Goal: Task Accomplishment & Management: Complete application form

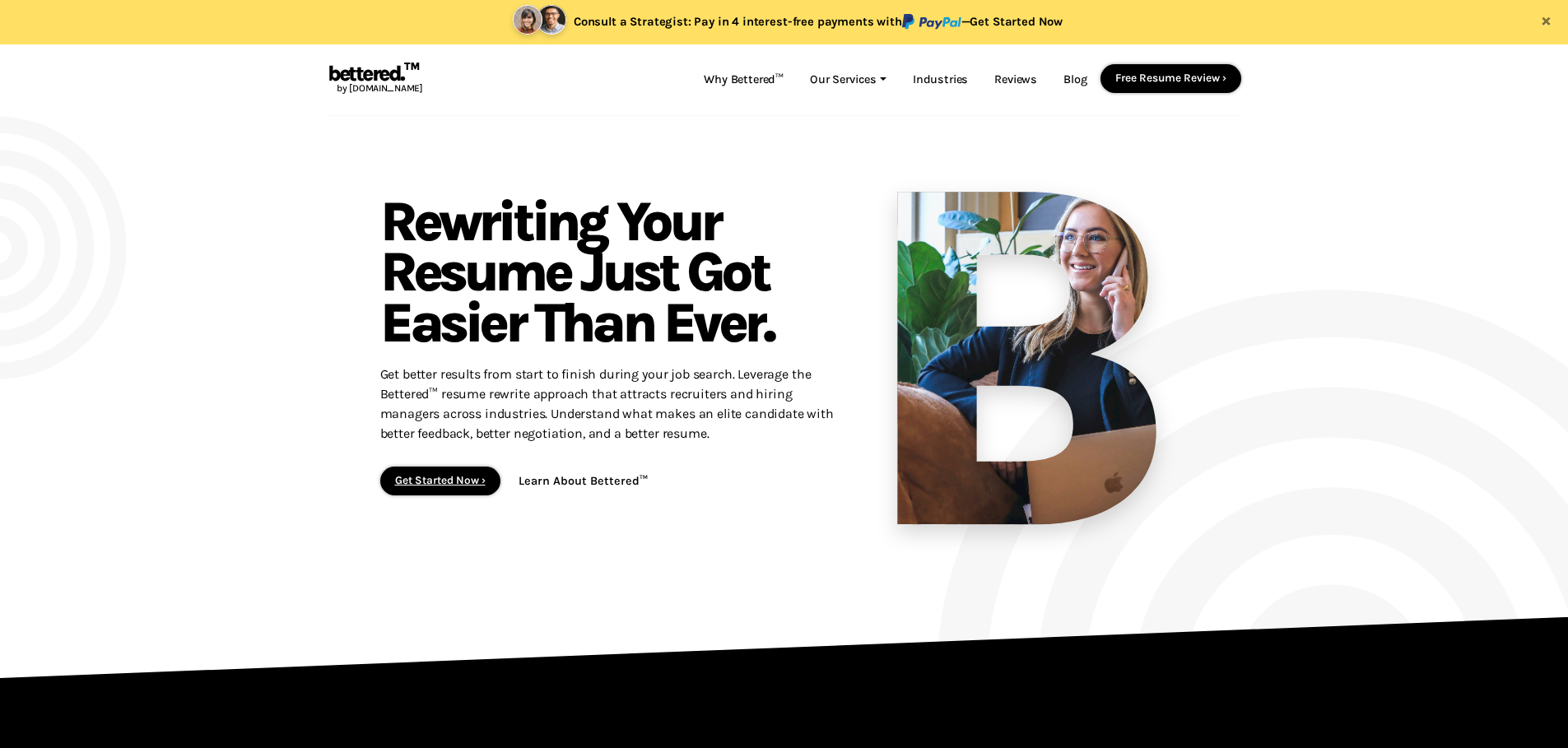
click at [407, 485] on link "Get Started Now ›" at bounding box center [439, 480] width 90 height 12
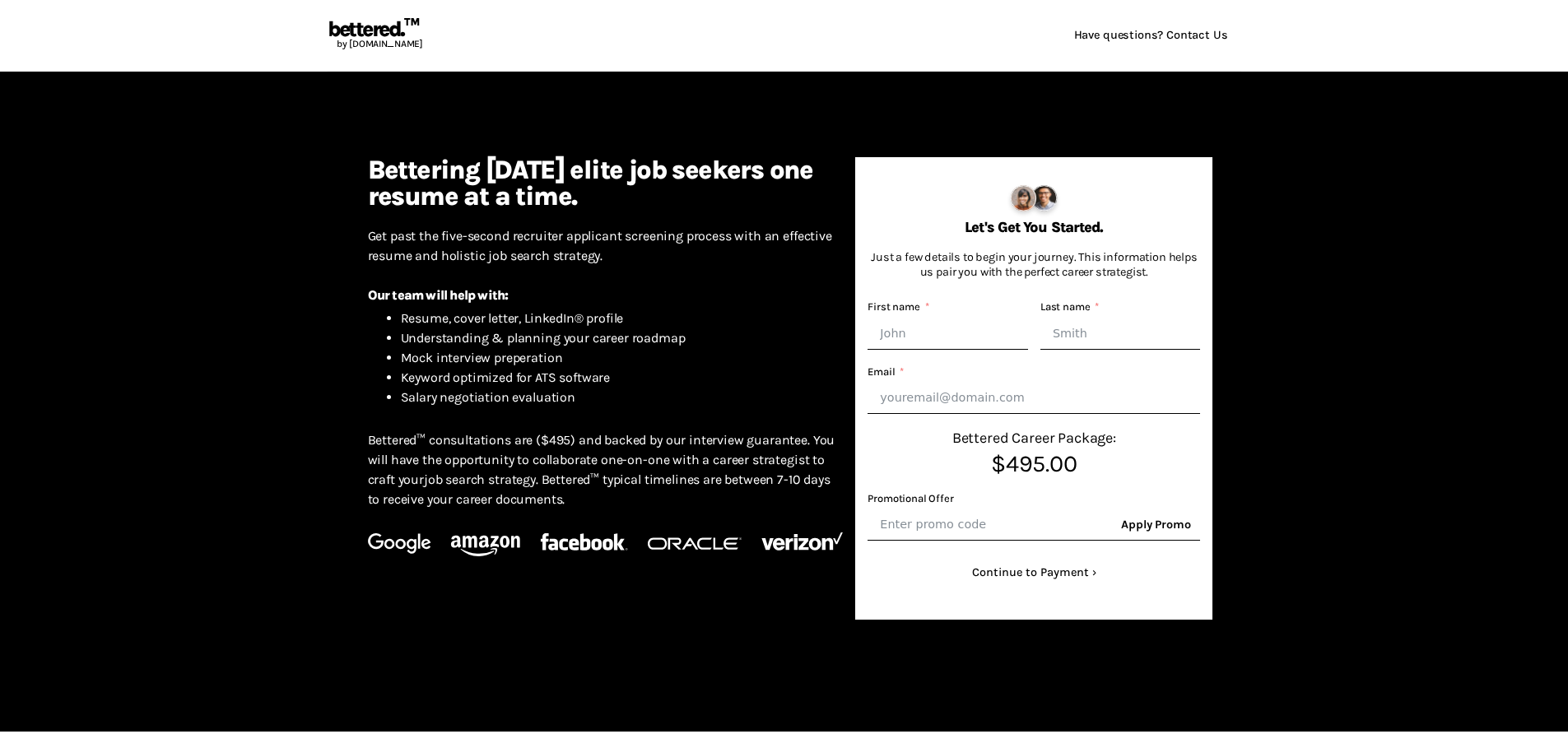
click at [374, 180] on h4 "Bettering today’s elite job seekers one resume at a time." at bounding box center [606, 184] width 476 height 53
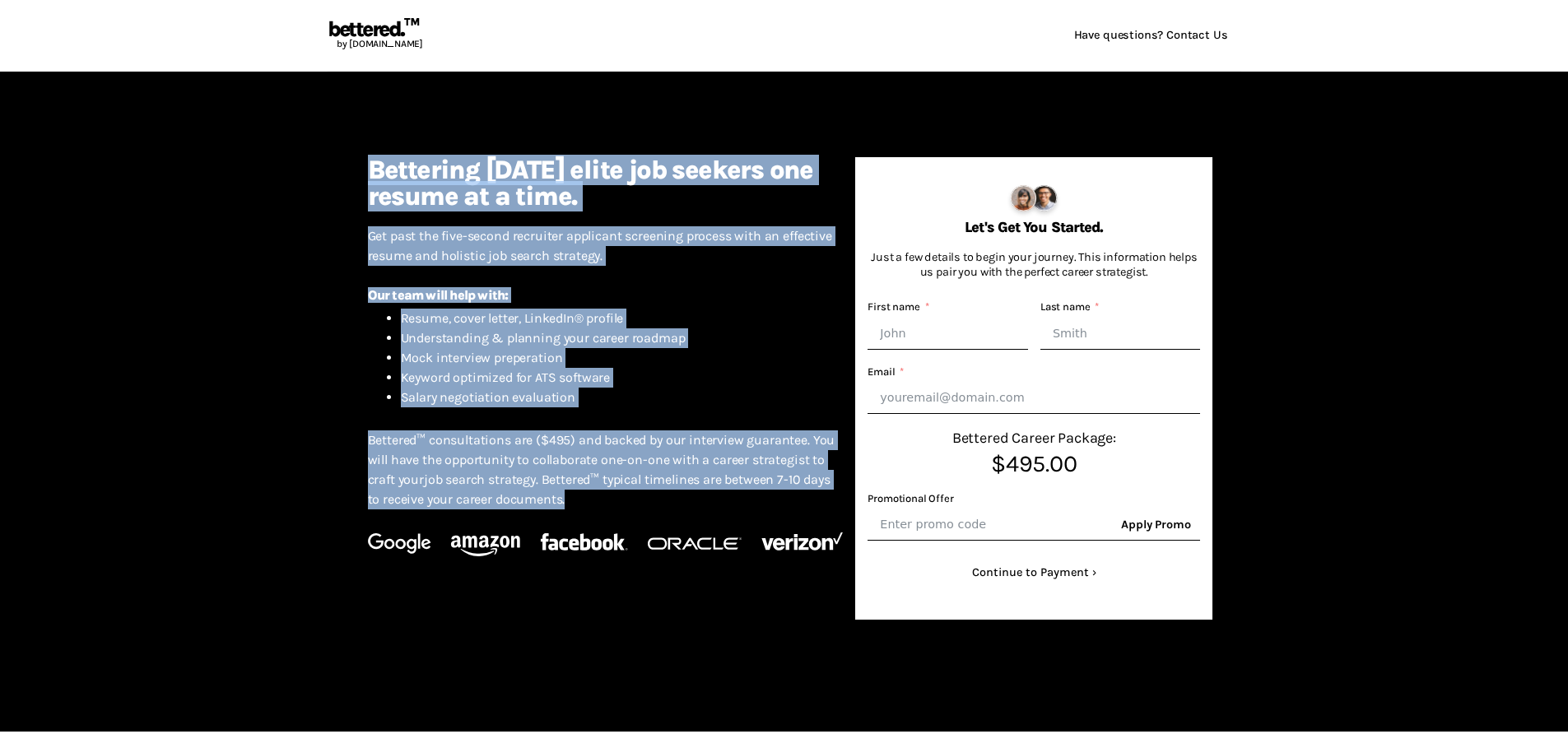
drag, startPoint x: 370, startPoint y: 171, endPoint x: 700, endPoint y: 496, distance: 463.2
click at [700, 496] on div "Bettering today’s elite job seekers one resume at a time. Get past the five-sec…" at bounding box center [606, 388] width 500 height 462
copy div "Bettering today’s elite job seekers one resume at a time. Get past the five-sec…"
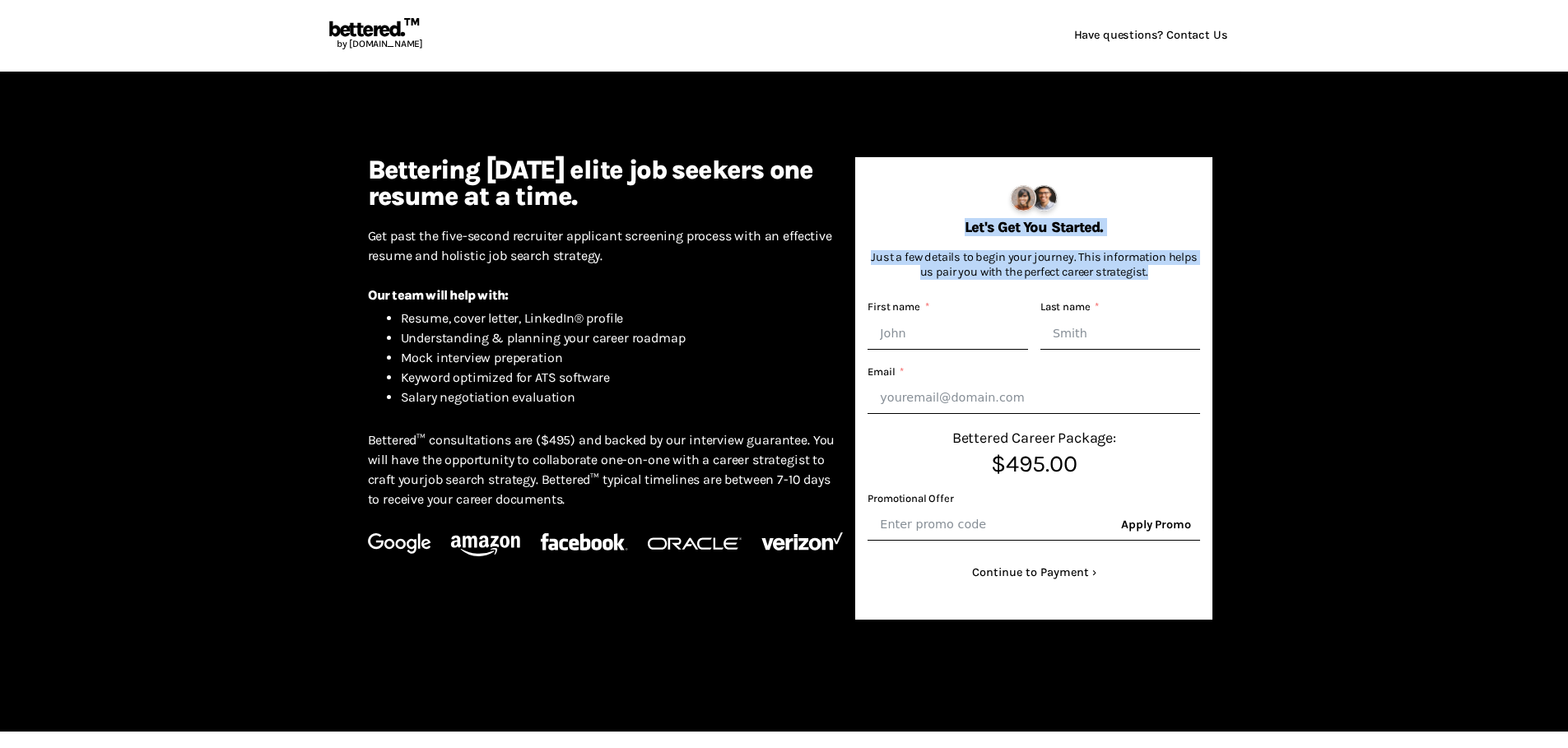
drag, startPoint x: 965, startPoint y: 230, endPoint x: 1158, endPoint y: 273, distance: 197.7
click at [1158, 273] on div "Let's Get You Started. Just a few details to begin your journey. This informati…" at bounding box center [1034, 388] width 357 height 462
copy div "Let's Get You Started. Just a few details to begin your journey. This informati…"
